Goal: Complete application form: Complete application form

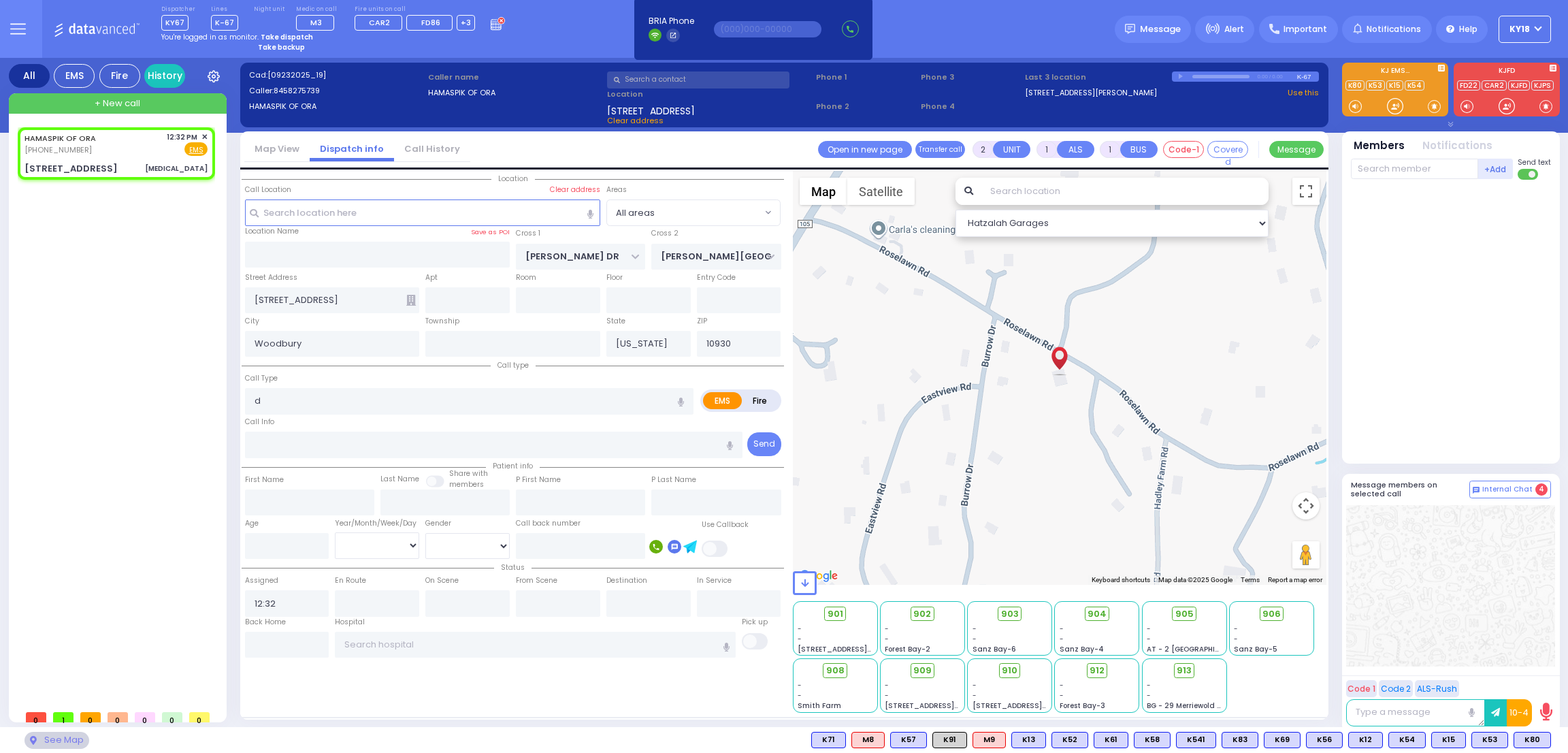
select select
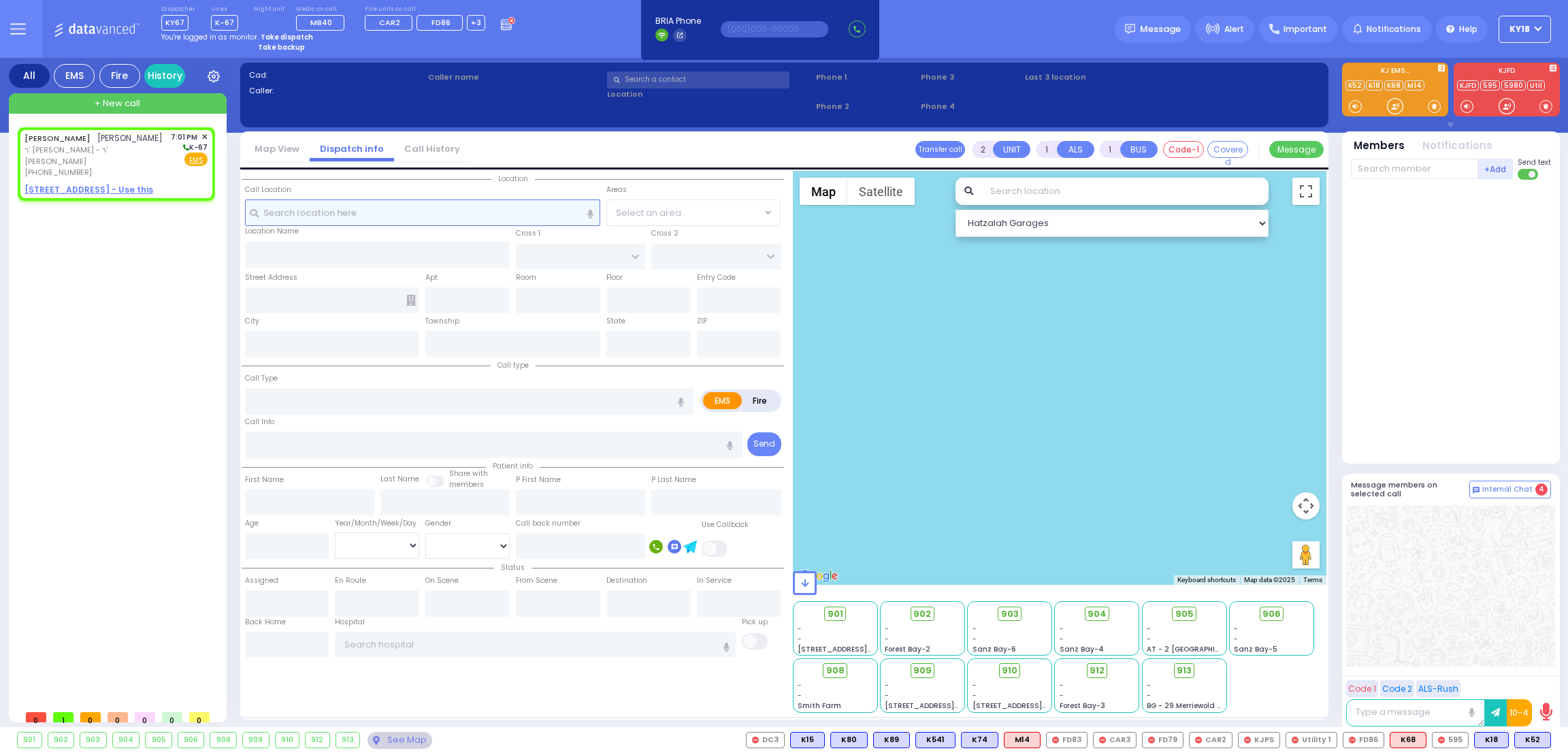
select select
radio input "true"
type input "[PERSON_NAME]"
select select
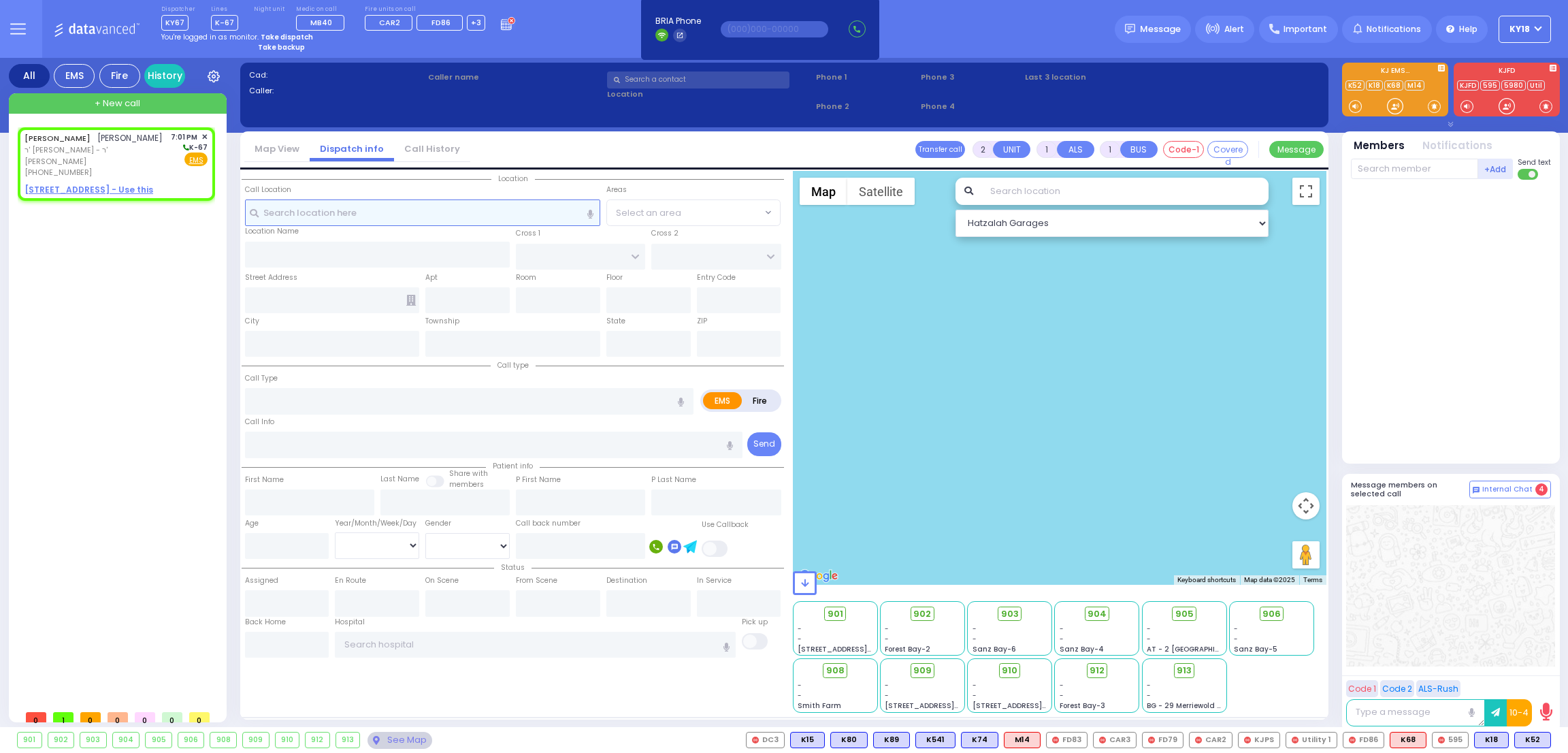
type input "19:01"
select select "Hatzalah Garages"
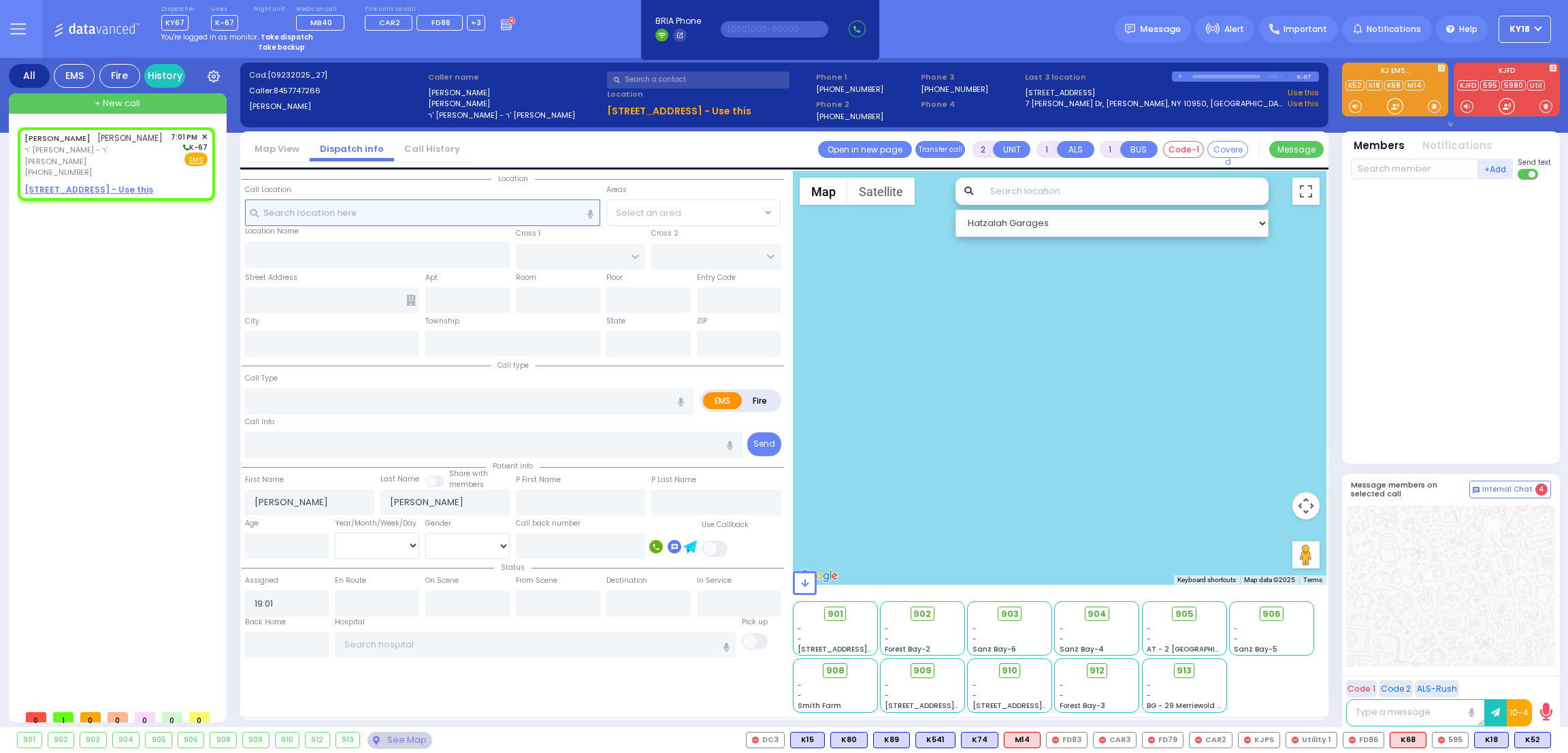
select select
radio input "true"
select select
select select "Hatzalah Garages"
select select
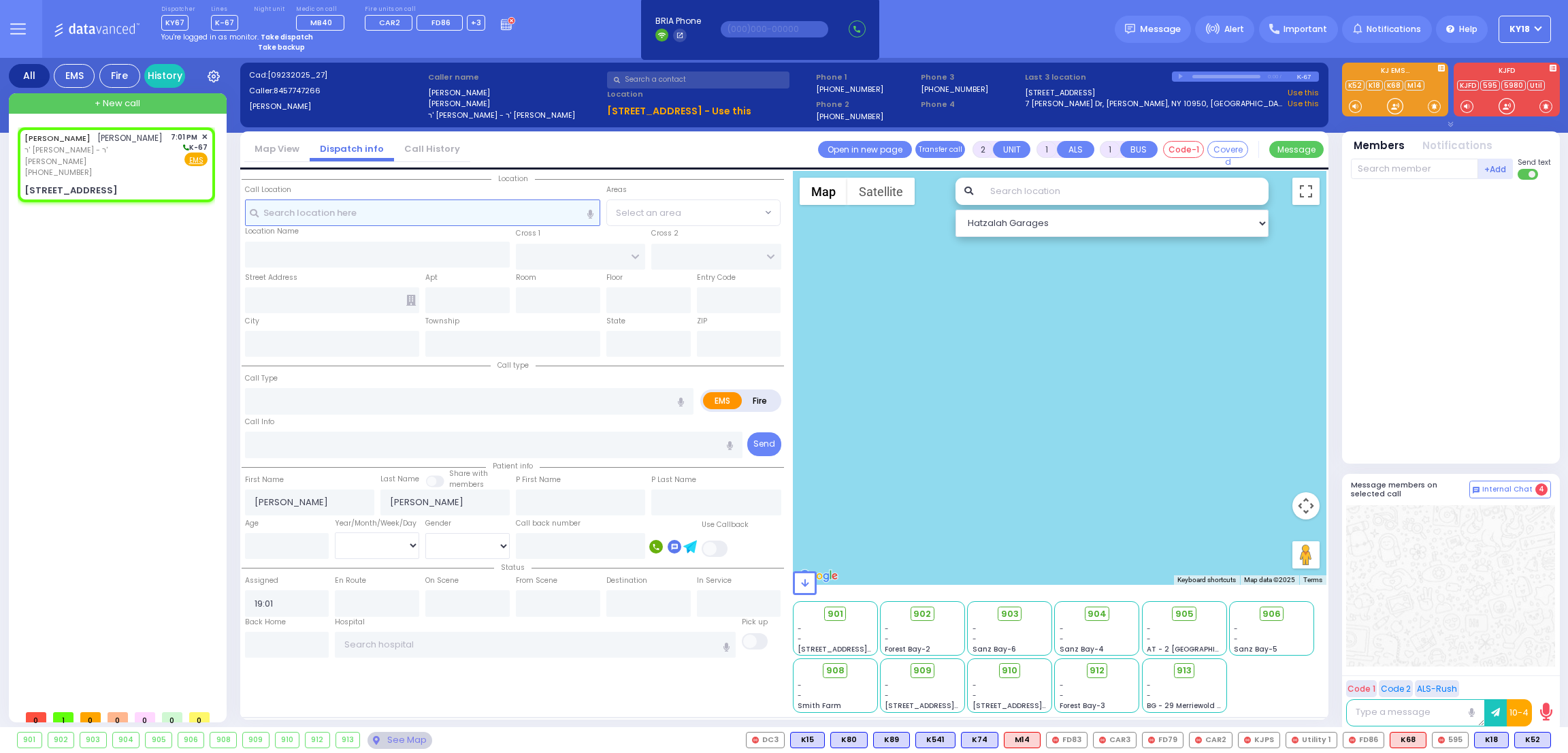
radio input "true"
select select
select select "Hatzalah Garages"
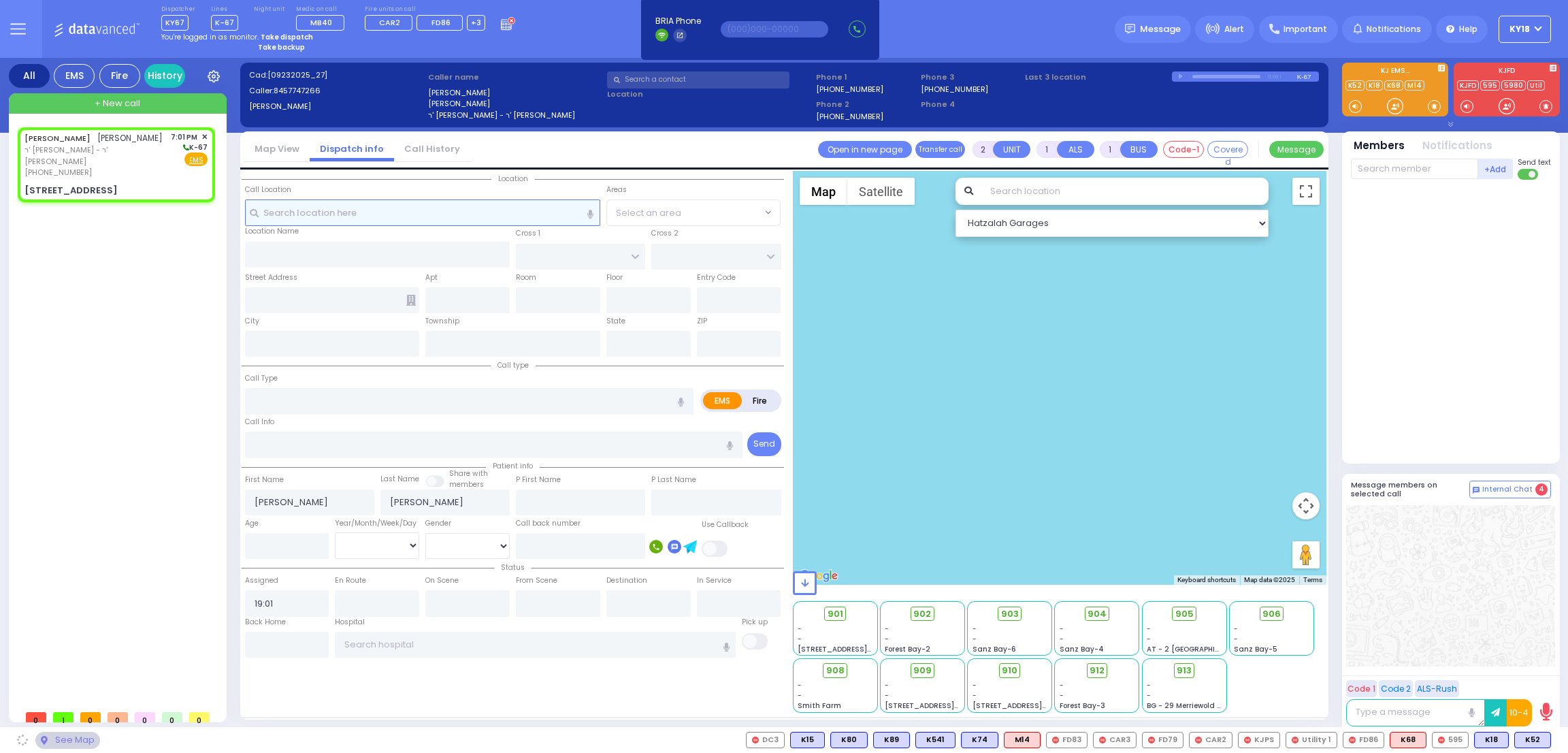
type input "KAHAN DR"
type input "MERON DR"
type input "3 MERON DR"
type input "202"
type input "Monroe"
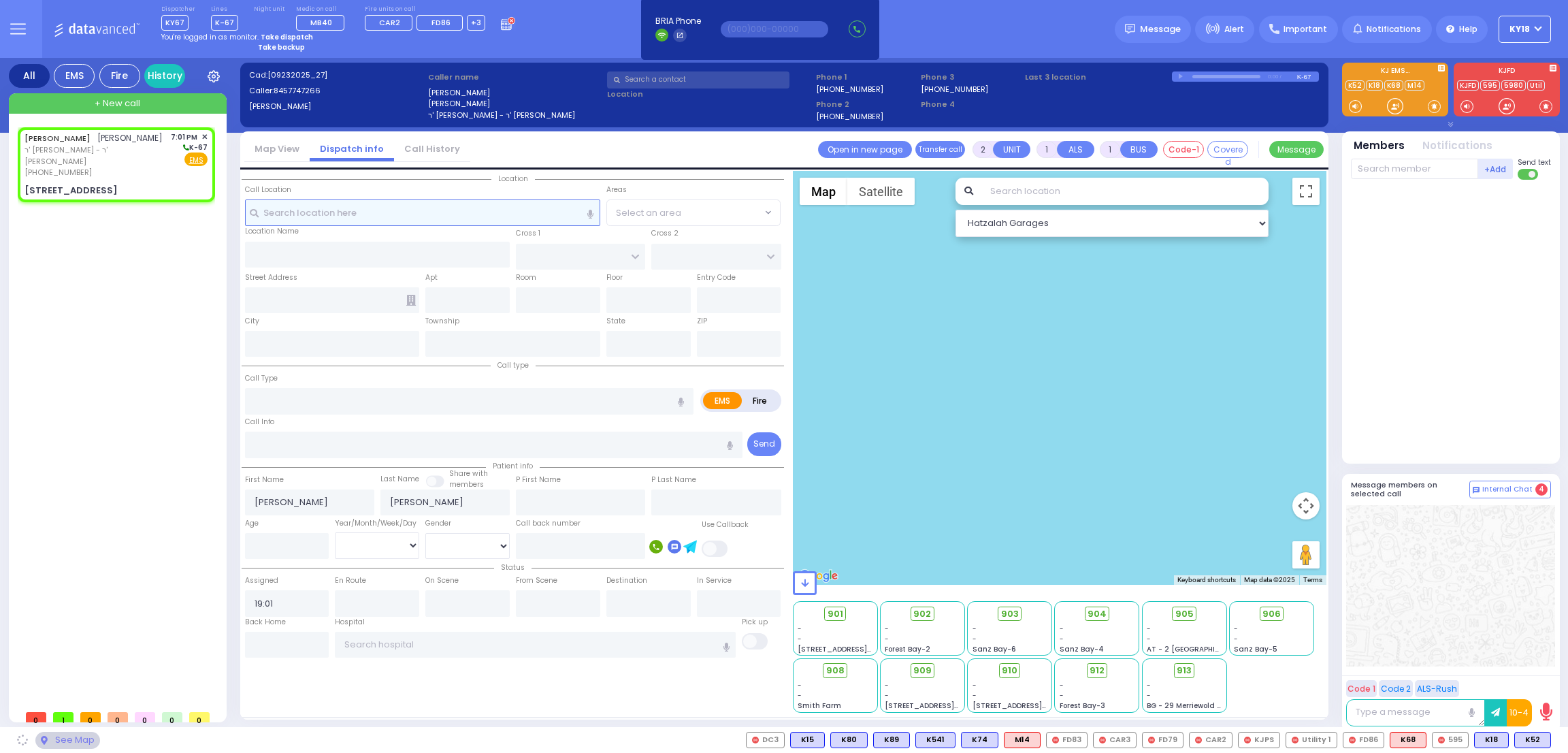
type input "[US_STATE]"
type input "10950"
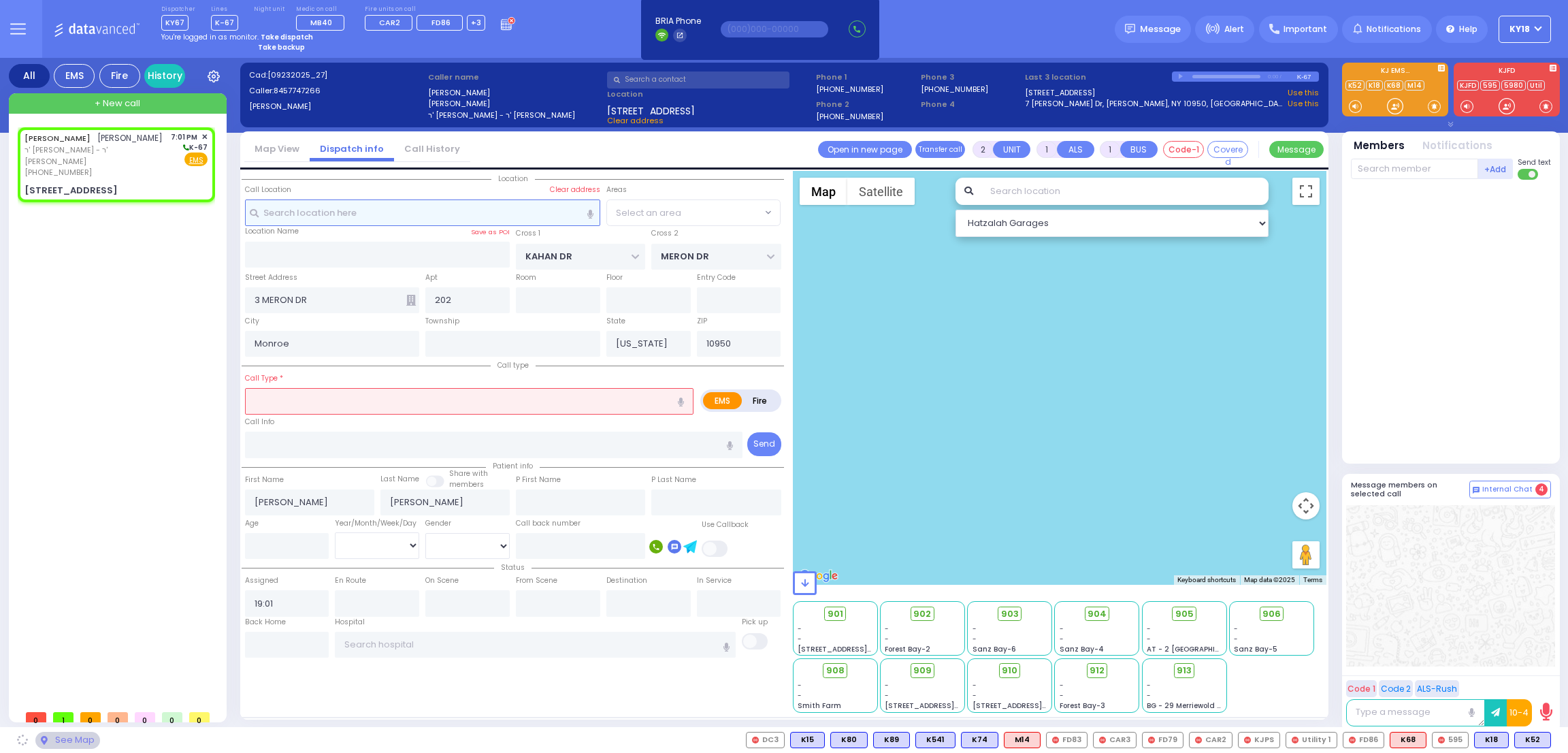
select select "SECTION 4"
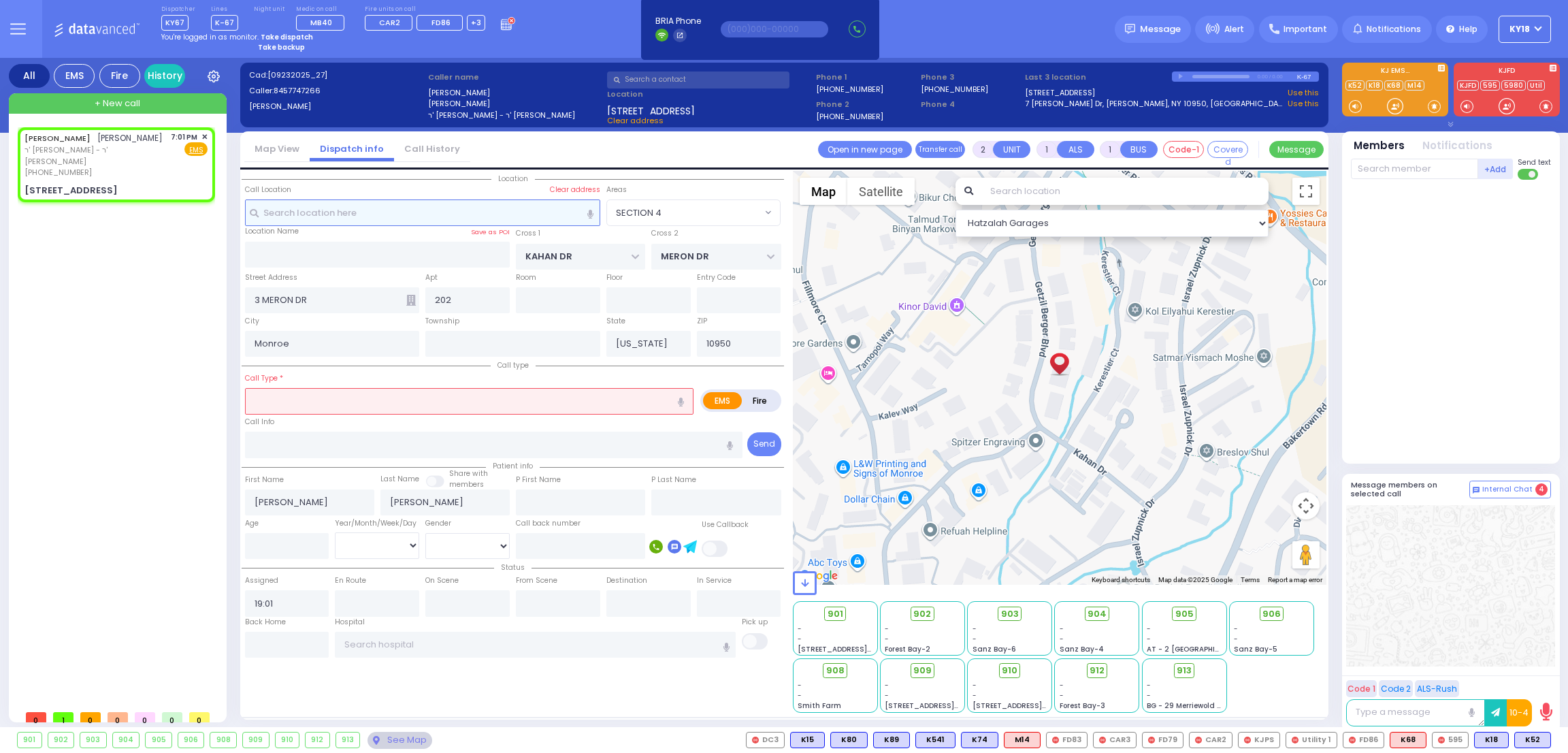
select select
type input "t"
radio input "true"
select select
select select "Hatzalah Garages"
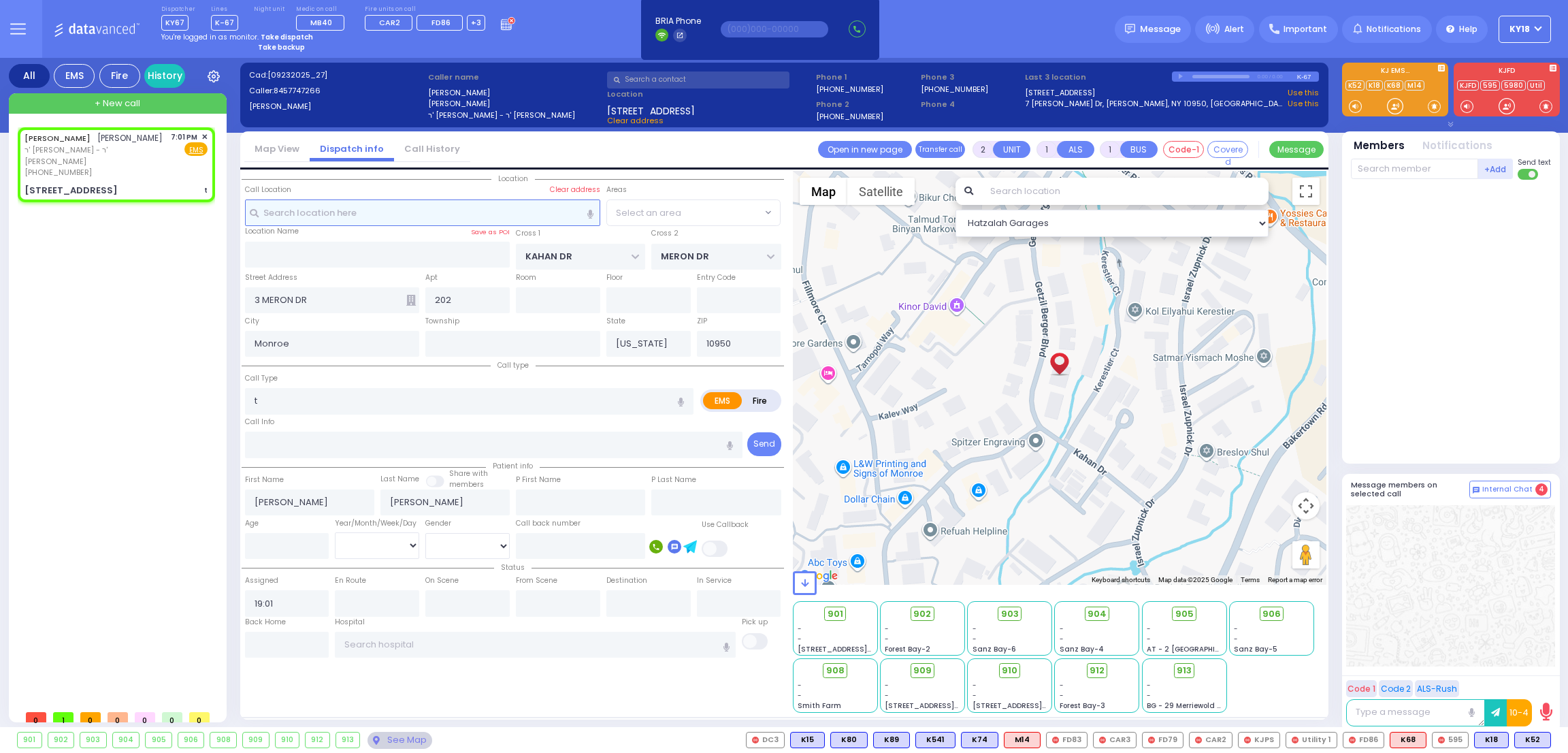
select select "SECTION 4"
type input "0"
select select
radio input "true"
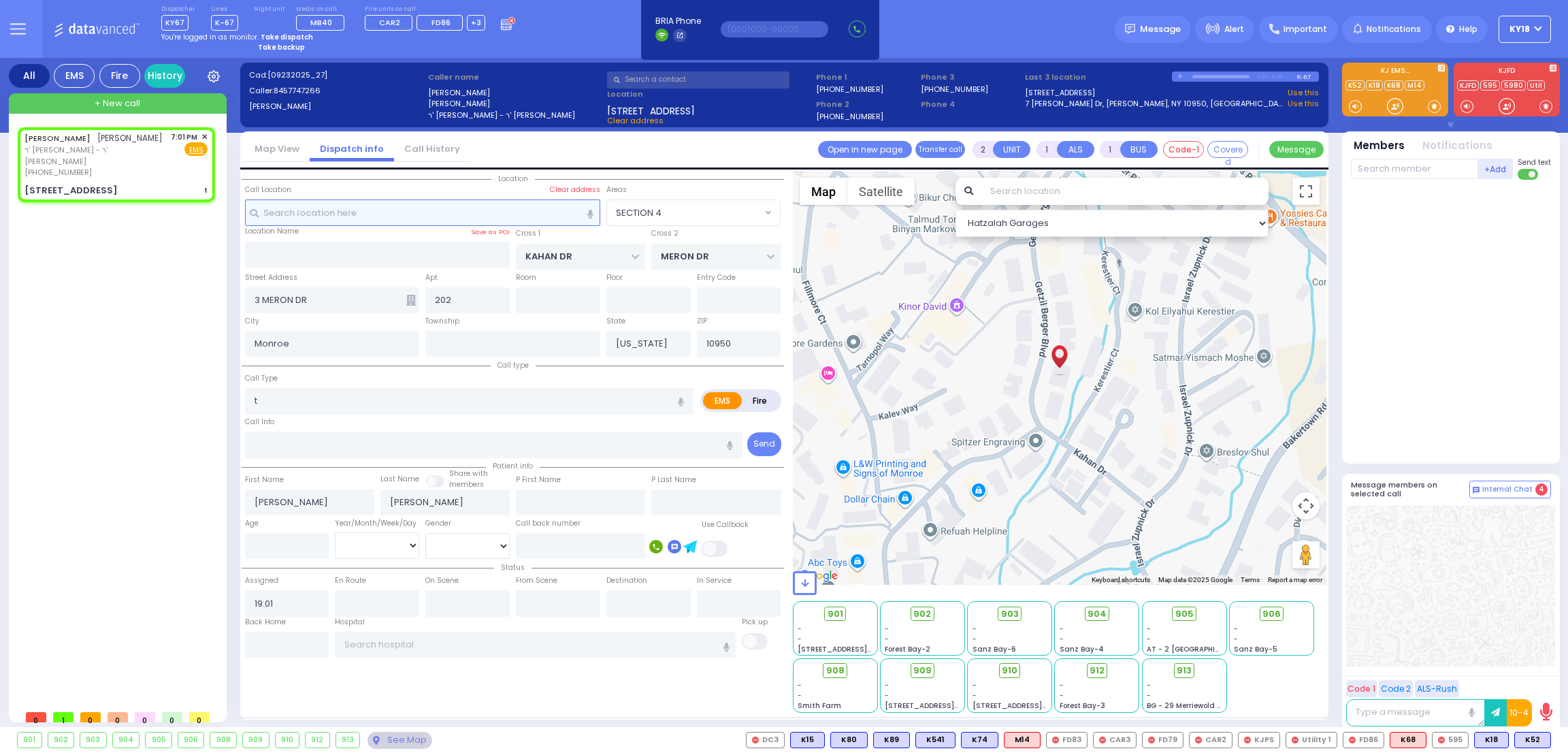
select select
select select "Hatzalah Garages"
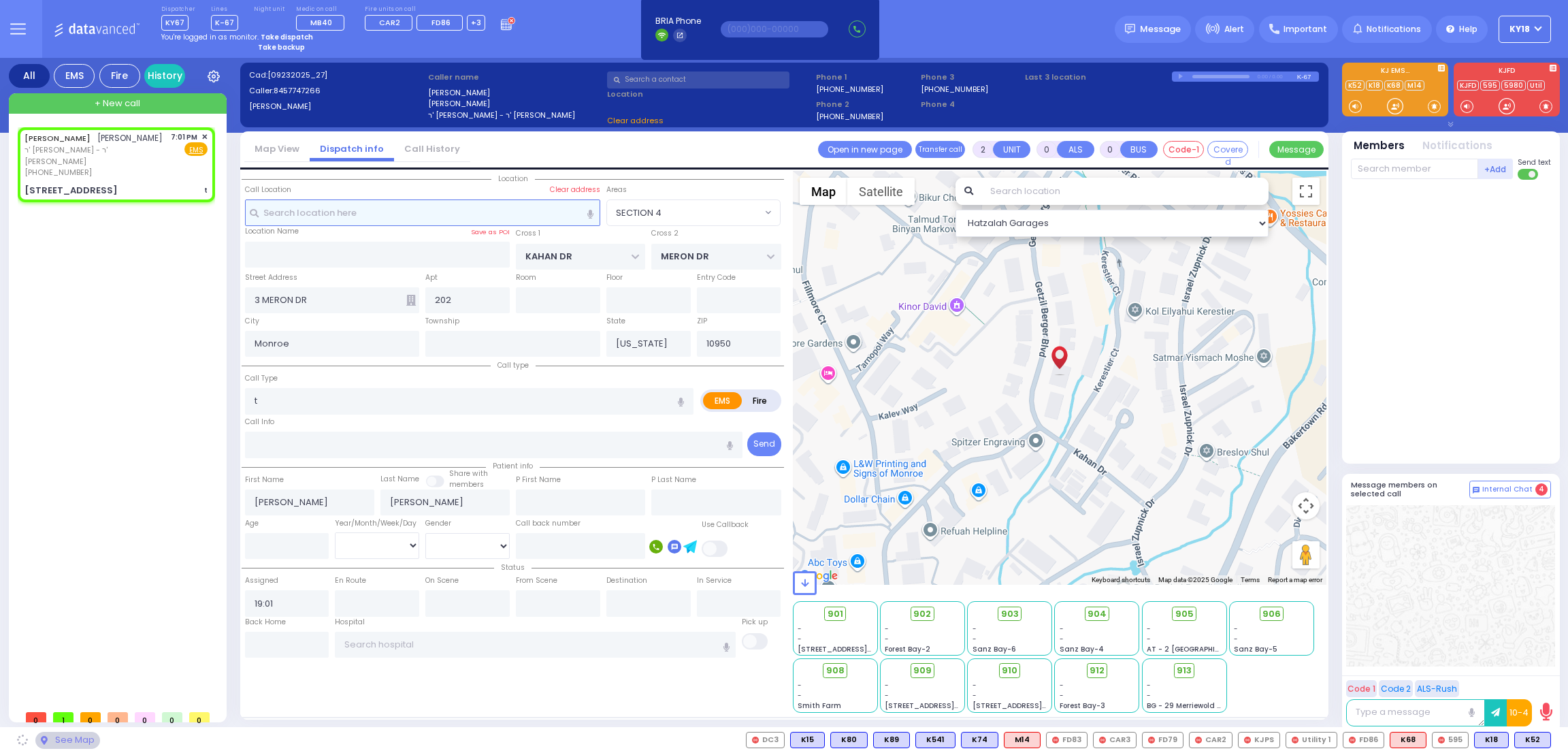
select select "SECTION 4"
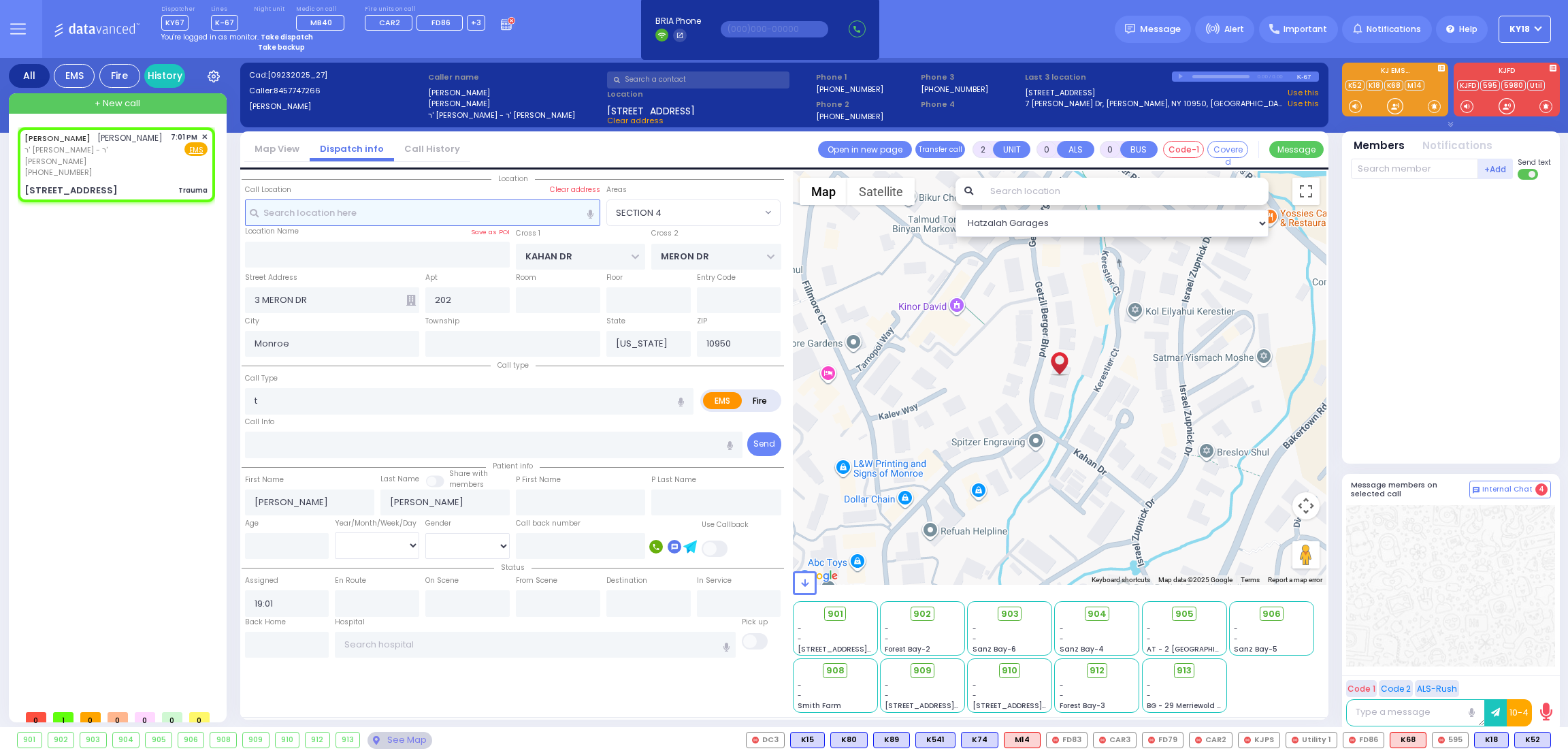
select select
type input "Trauma"
radio input "true"
select select
select select "Hatzalah Garages"
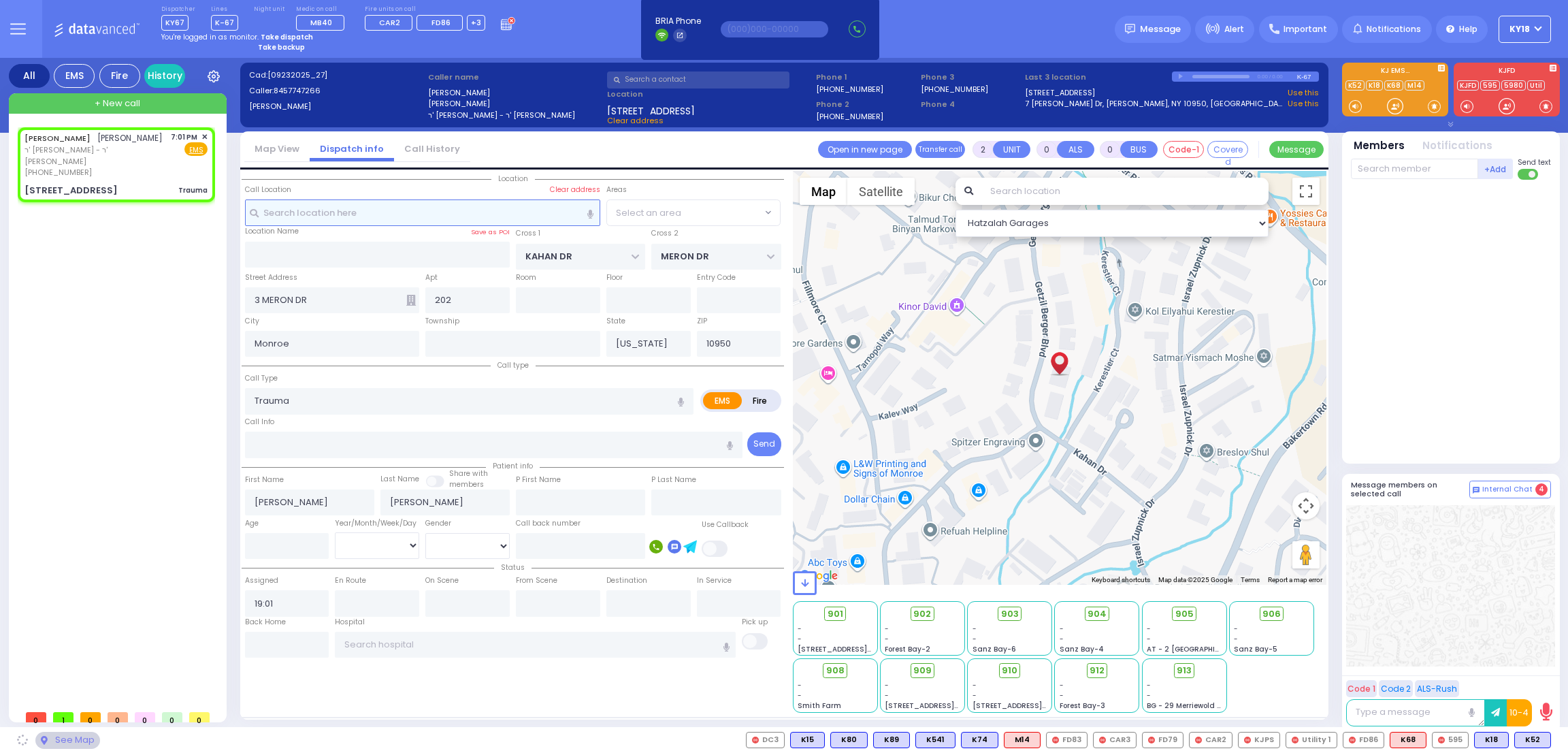
select select "SECTION 4"
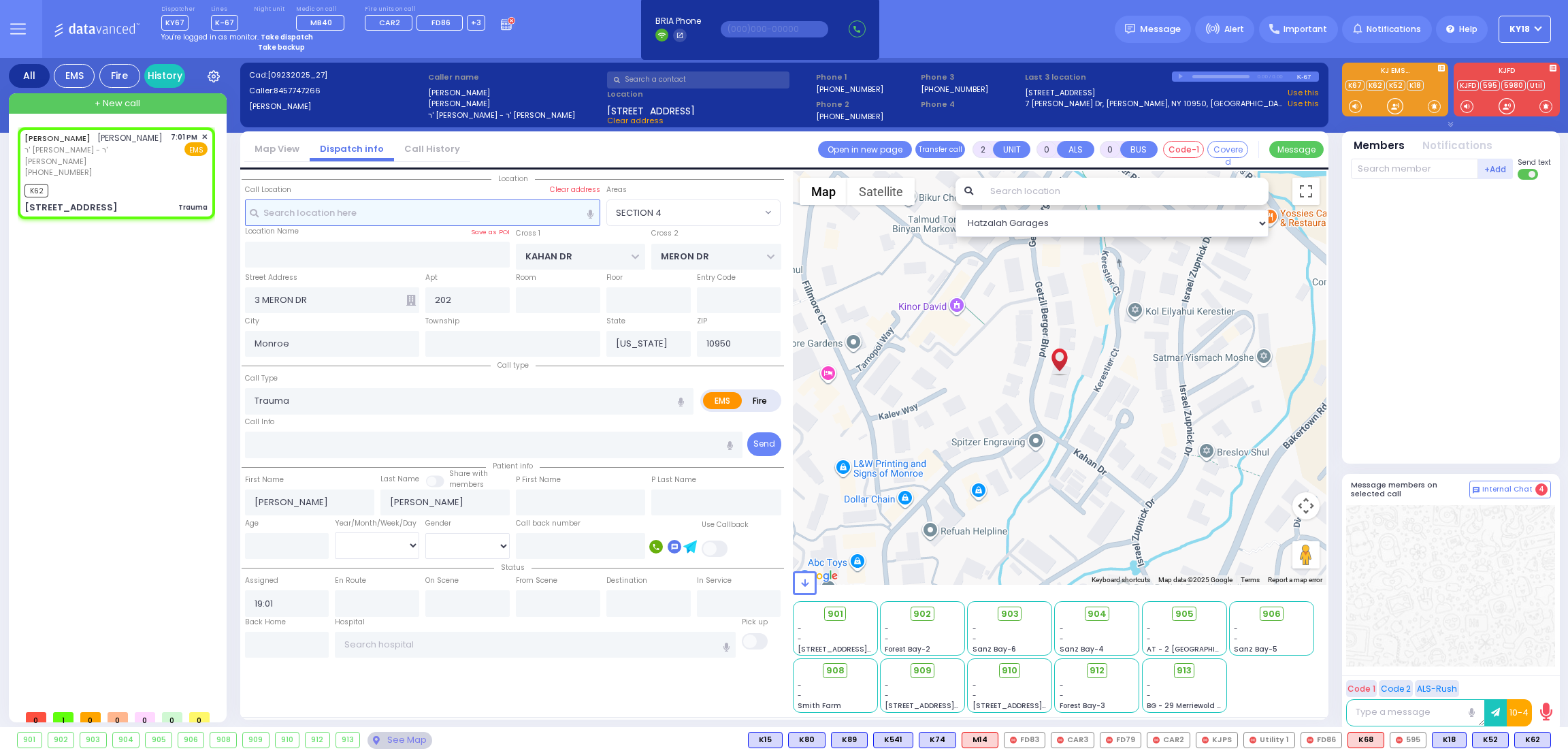
select select
radio input "true"
select select
type input "19:02"
select select "Hatzalah Garages"
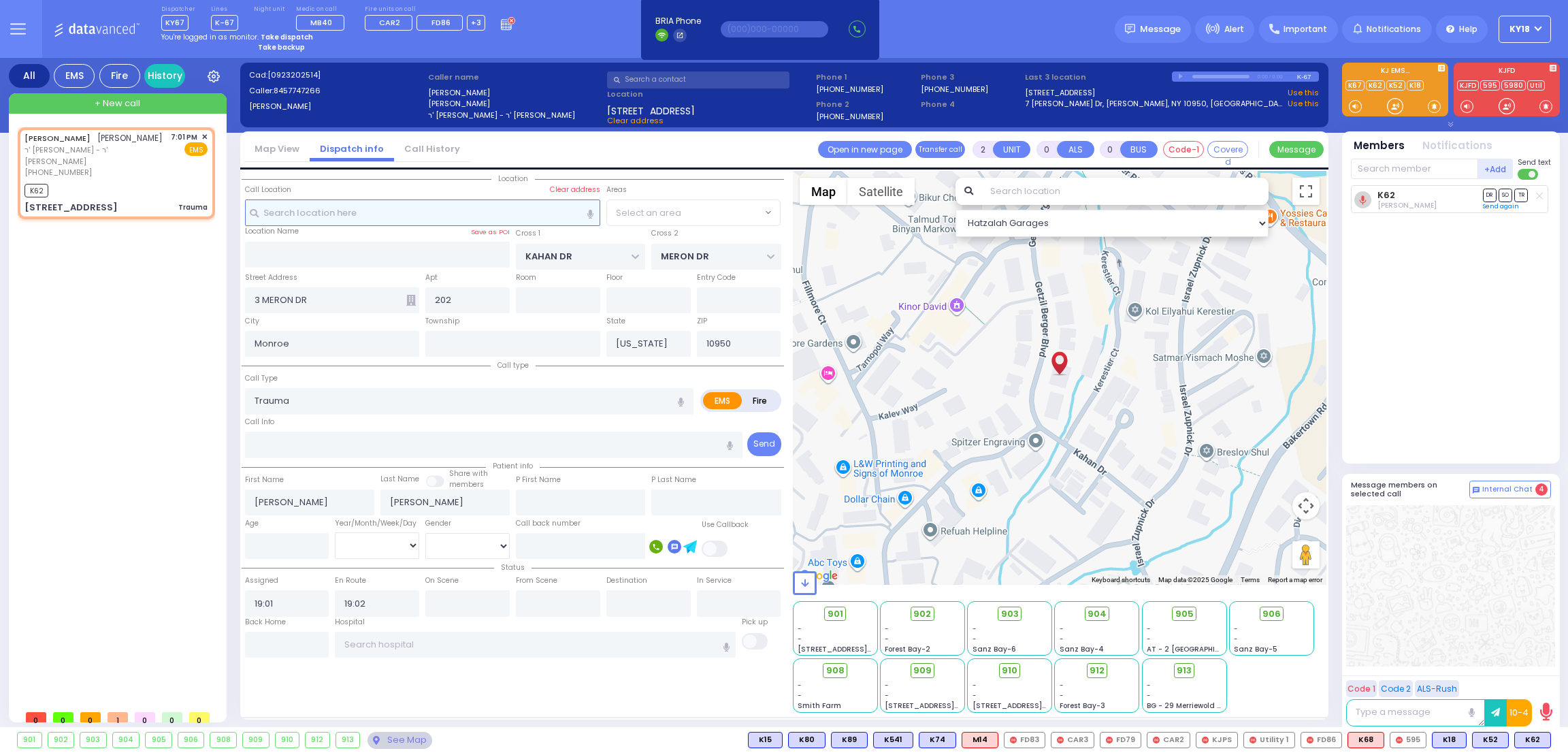
select select
radio input "true"
select select
select select "SECTION 4"
select select "Hatzalah Garages"
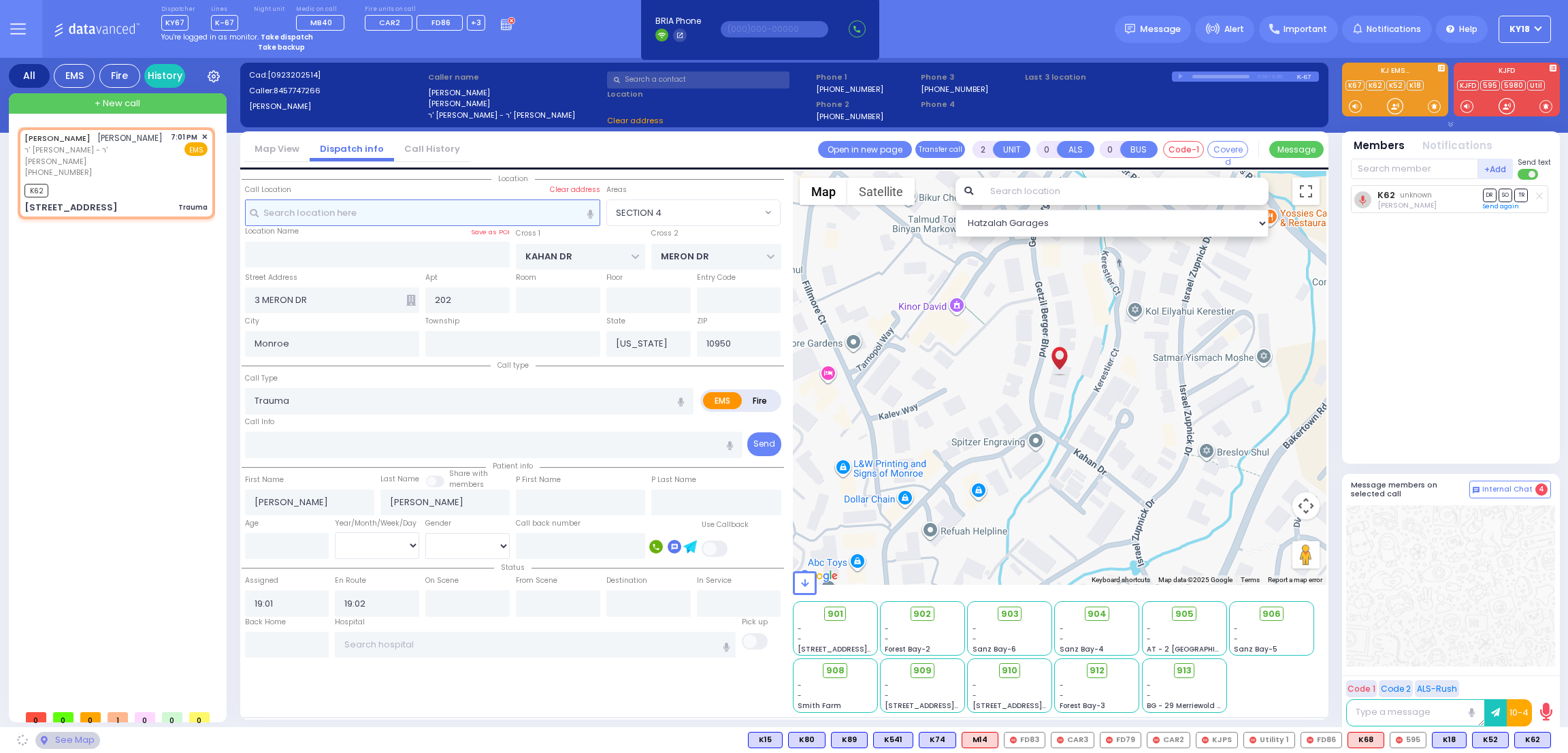
select select "SECTION 4"
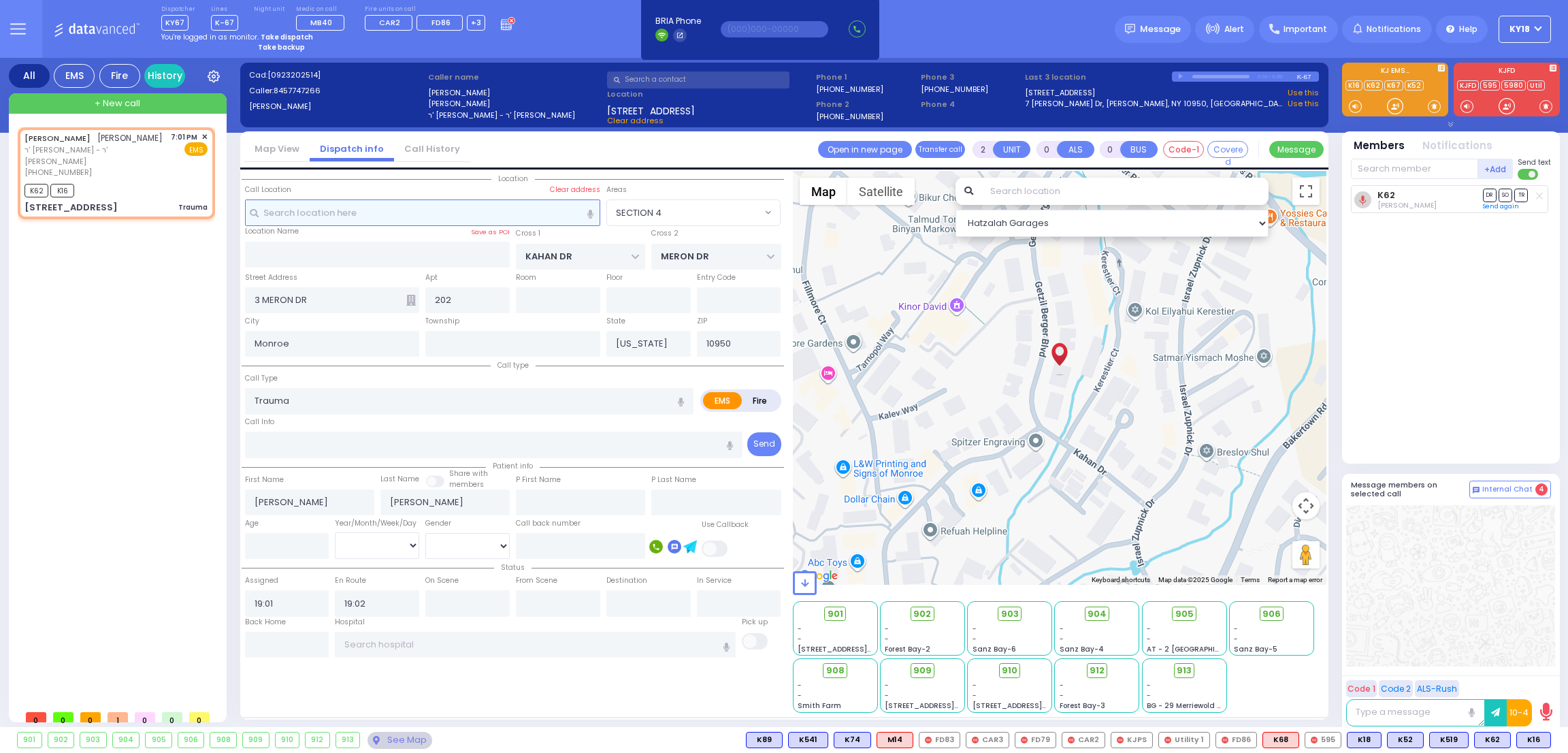
select select
radio input "true"
select select
select select "Hatzalah Garages"
select select "SECTION 4"
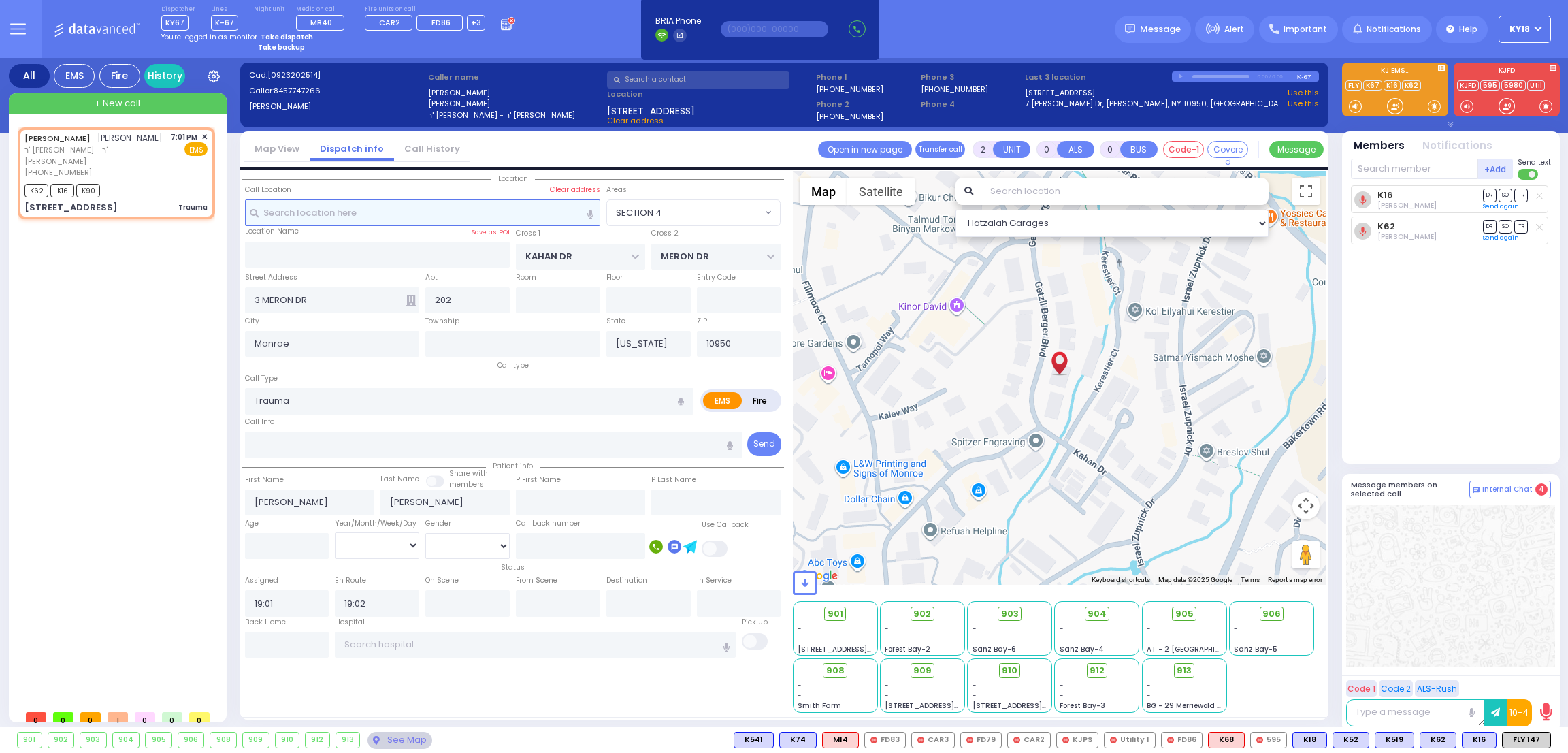
select select
radio input "true"
select select
select select "Hatzalah Garages"
select select "SECTION 4"
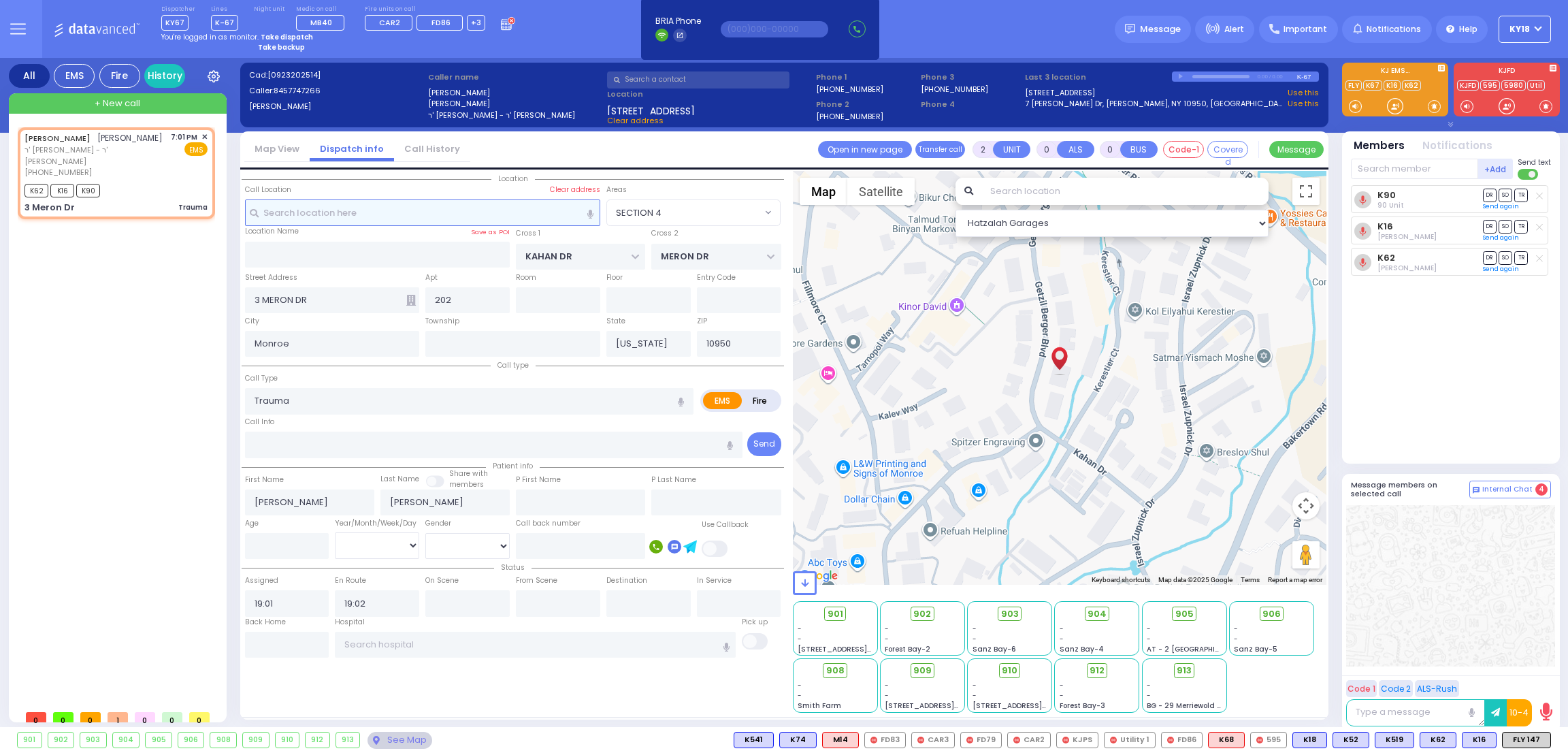
select select
radio input "true"
select select
type input "3 Meron Dr"
type input "[PERSON_NAME]"
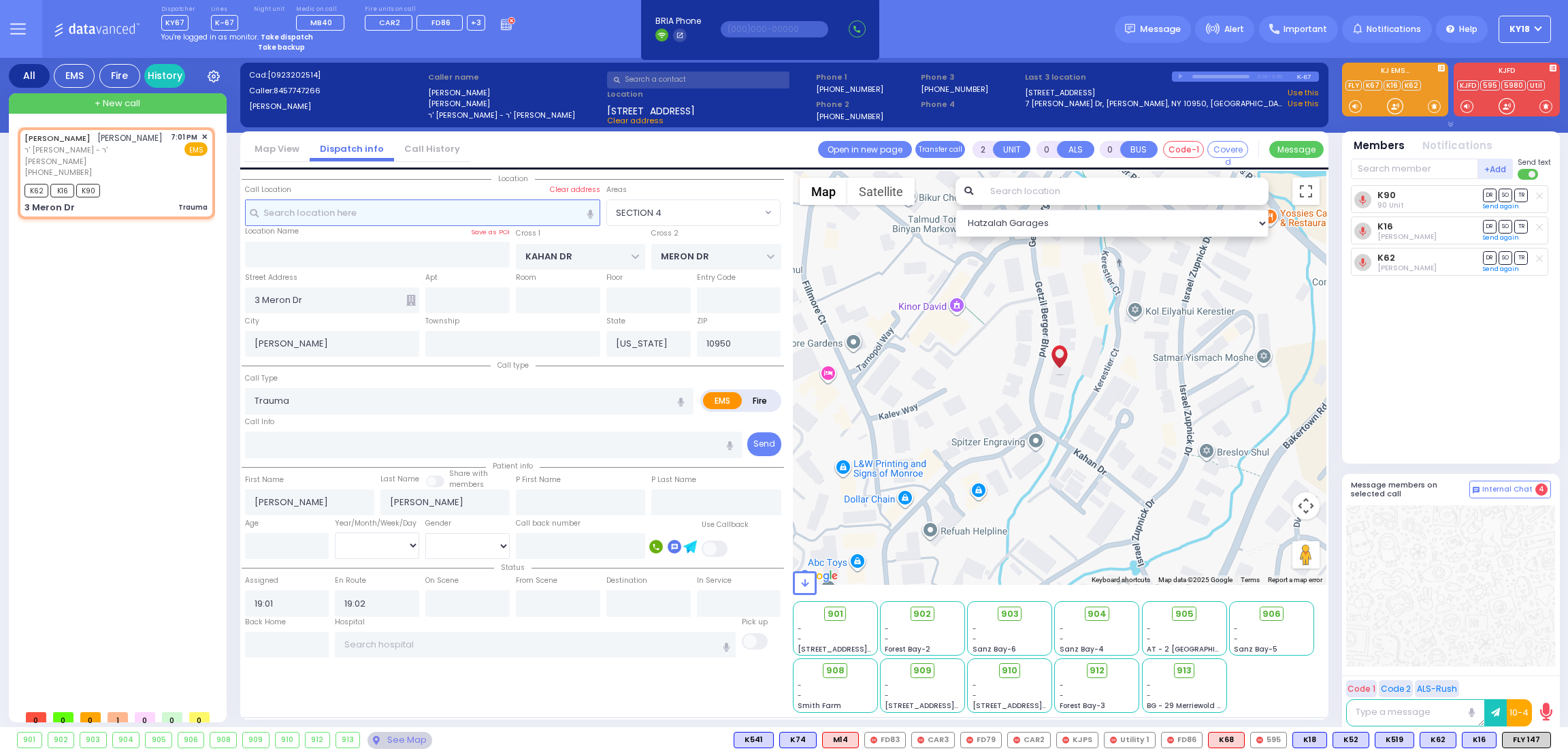
select select "Hatzalah Garages"
select select "SECTION 4"
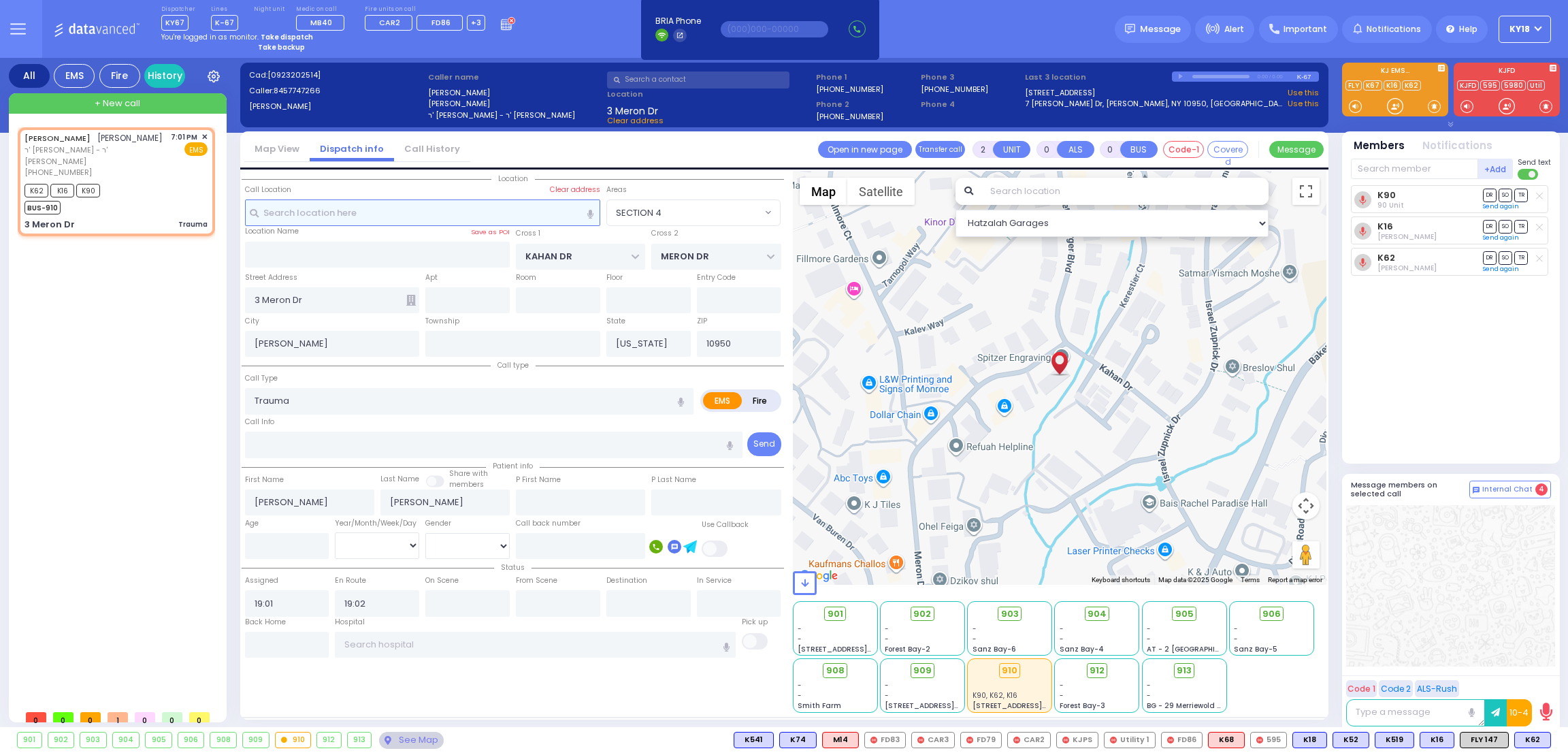
select select
radio input "true"
select select
select select "Hatzalah Garages"
select select "SECTION 4"
